Goal: Find contact information: Find contact information

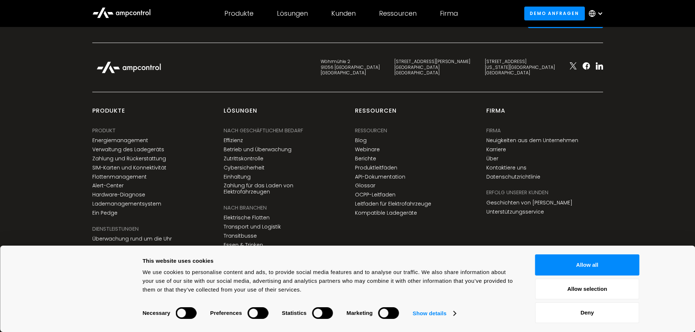
scroll to position [2785, 0]
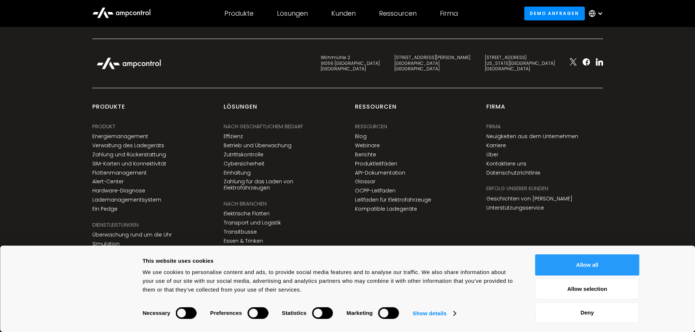
click at [578, 262] on button "Allow all" at bounding box center [587, 265] width 104 height 21
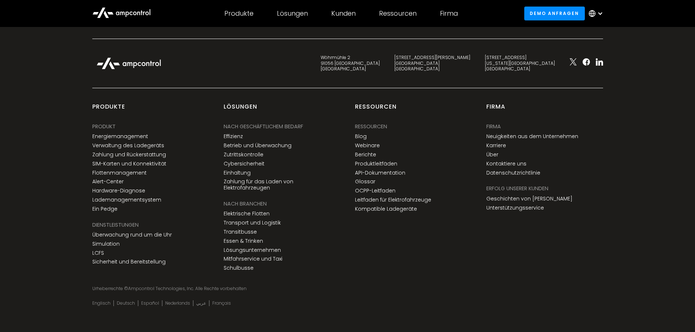
click at [486, 264] on div "Firma Firma Firma Neuigkeiten aus dem Unternehmen Karriere Über Kontaktiere uns…" at bounding box center [544, 189] width 131 height 172
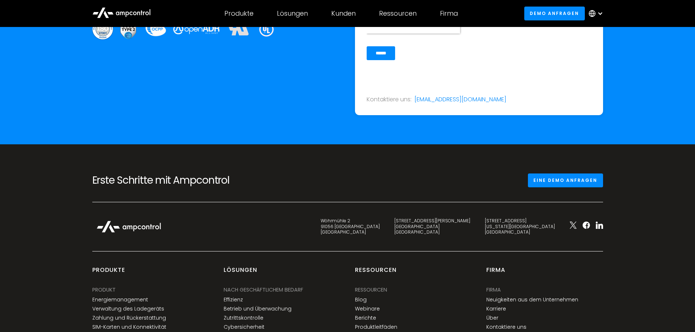
scroll to position [2639, 0]
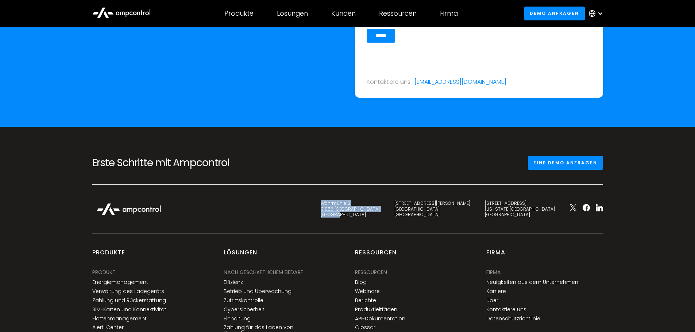
drag, startPoint x: 434, startPoint y: 217, endPoint x: 409, endPoint y: 205, distance: 28.2
click at [380, 205] on div "[STREET_ADDRESS]" at bounding box center [350, 209] width 59 height 17
copy div "[STREET_ADDRESS]"
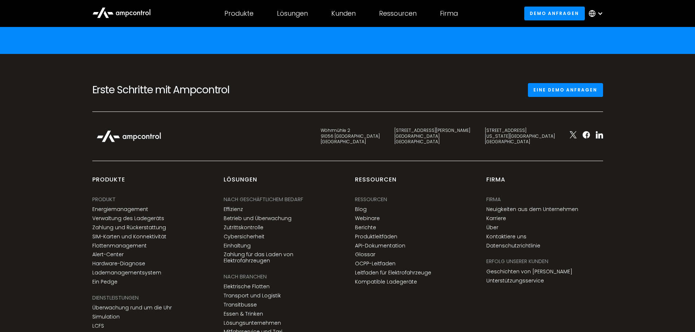
click at [313, 138] on div at bounding box center [199, 137] width 228 height 20
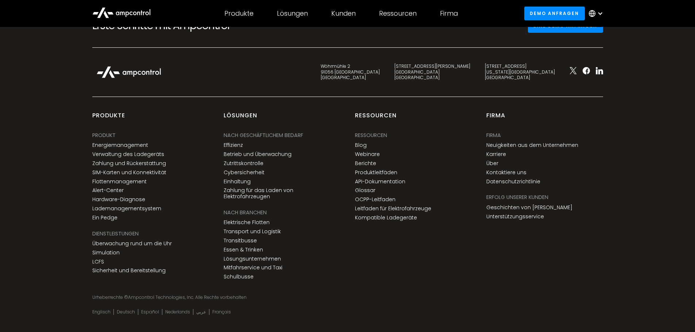
scroll to position [2785, 0]
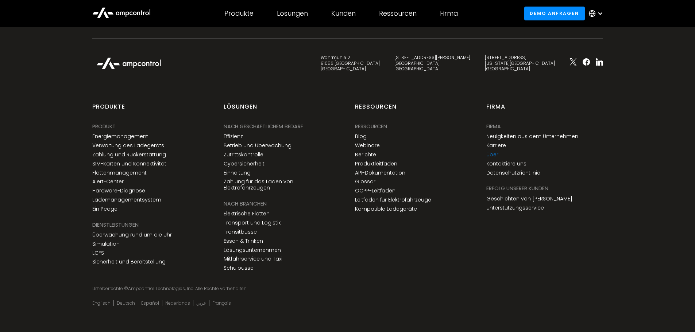
click at [496, 154] on link "Über" at bounding box center [492, 155] width 12 height 6
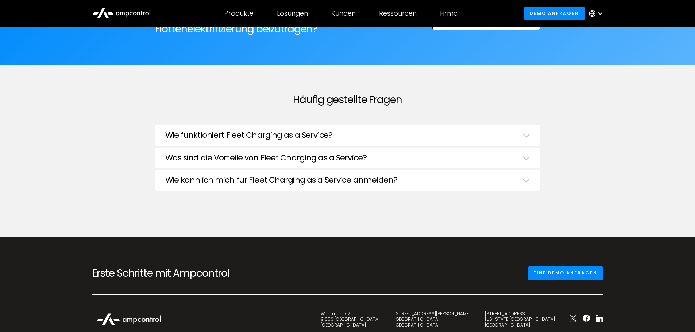
scroll to position [2737, 0]
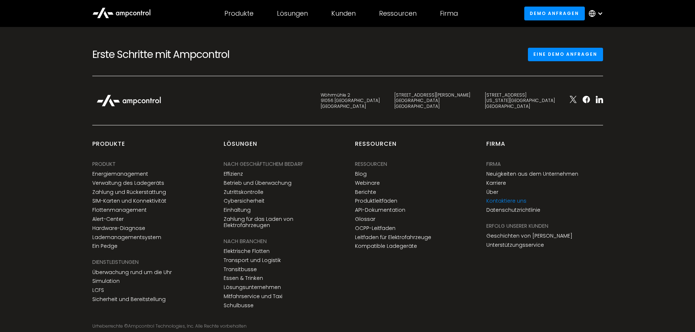
click at [504, 198] on link "Kontaktiere uns" at bounding box center [506, 201] width 40 height 6
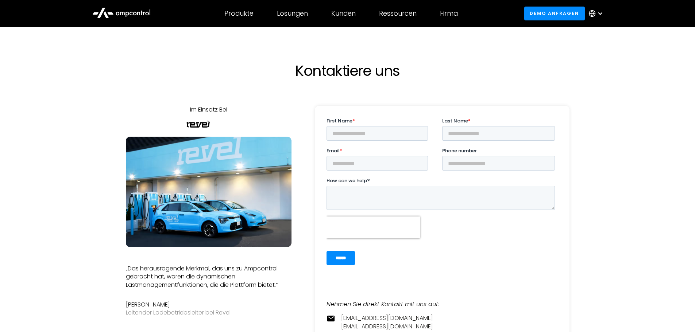
click at [247, 61] on div at bounding box center [347, 44] width 321 height 35
